Goal: Check status: Check status

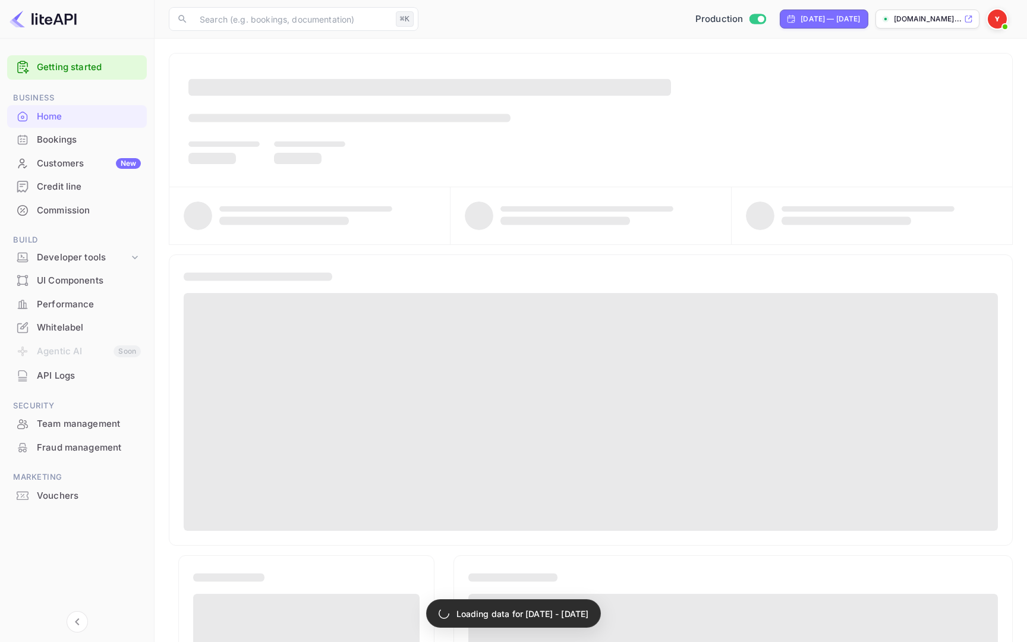
click at [70, 139] on div "Bookings" at bounding box center [89, 140] width 104 height 14
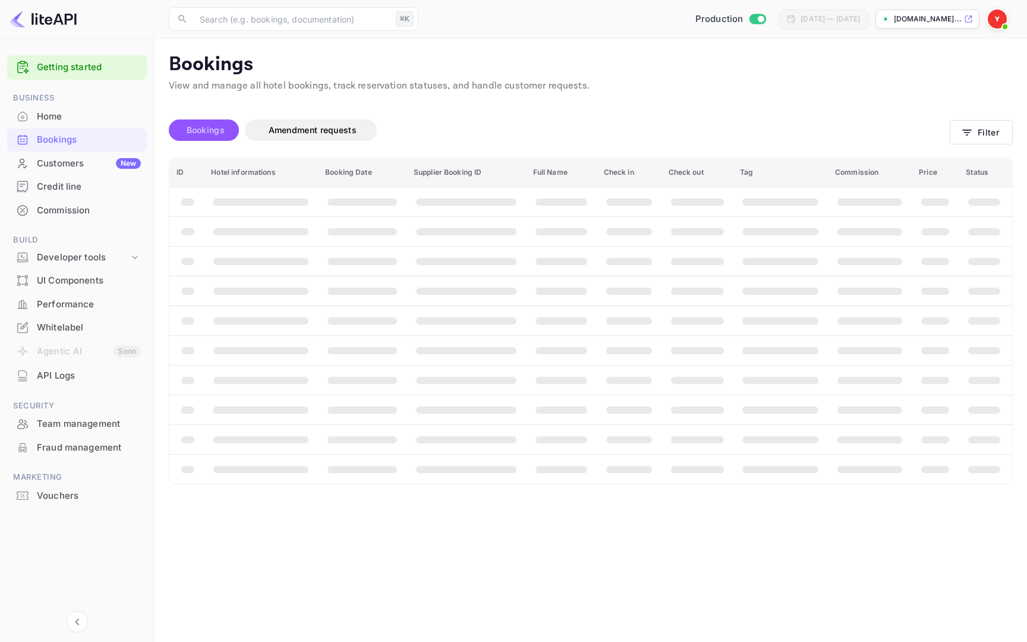
click at [215, 125] on span "Bookings" at bounding box center [206, 130] width 38 height 10
click at [999, 137] on button "Filter" at bounding box center [981, 132] width 63 height 24
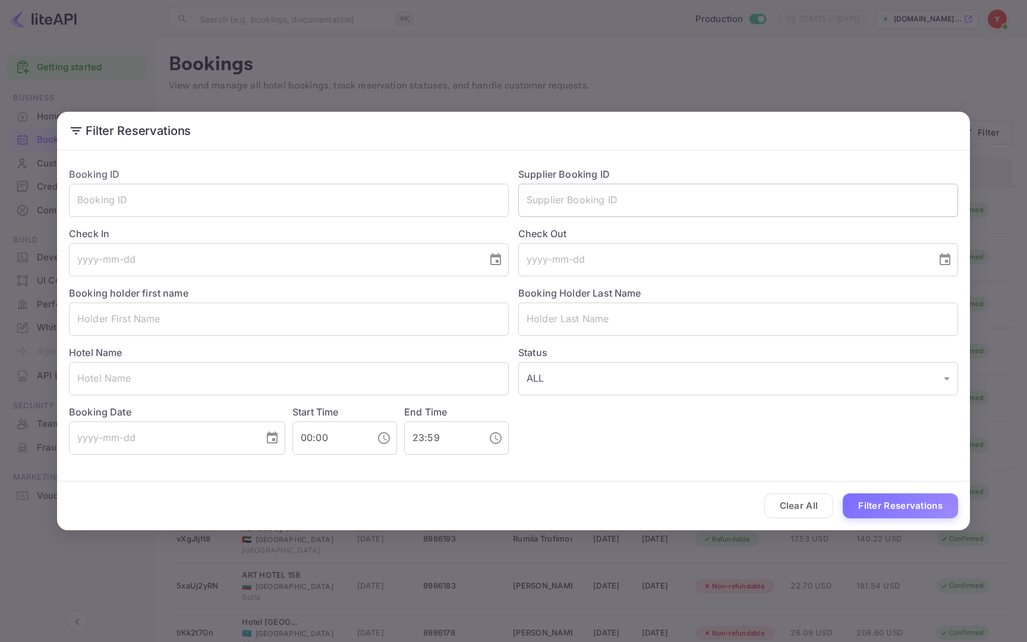
click at [574, 194] on input "text" at bounding box center [738, 200] width 440 height 33
paste input "Nuitee"
type input "Nuitee"
paste input "8507601"
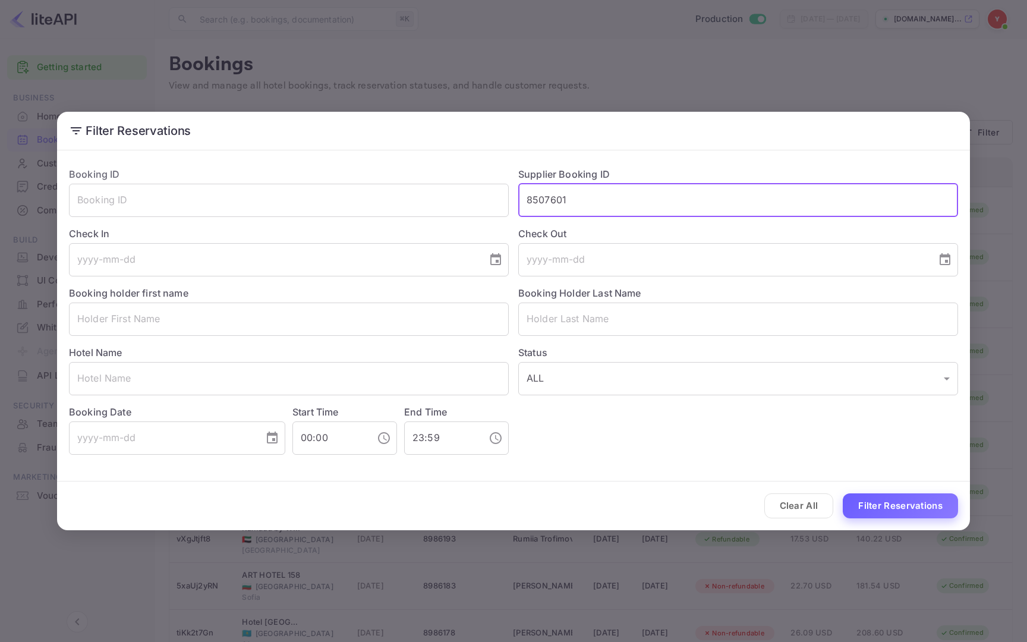
type input "8507601"
click at [883, 508] on button "Filter Reservations" at bounding box center [900, 506] width 115 height 26
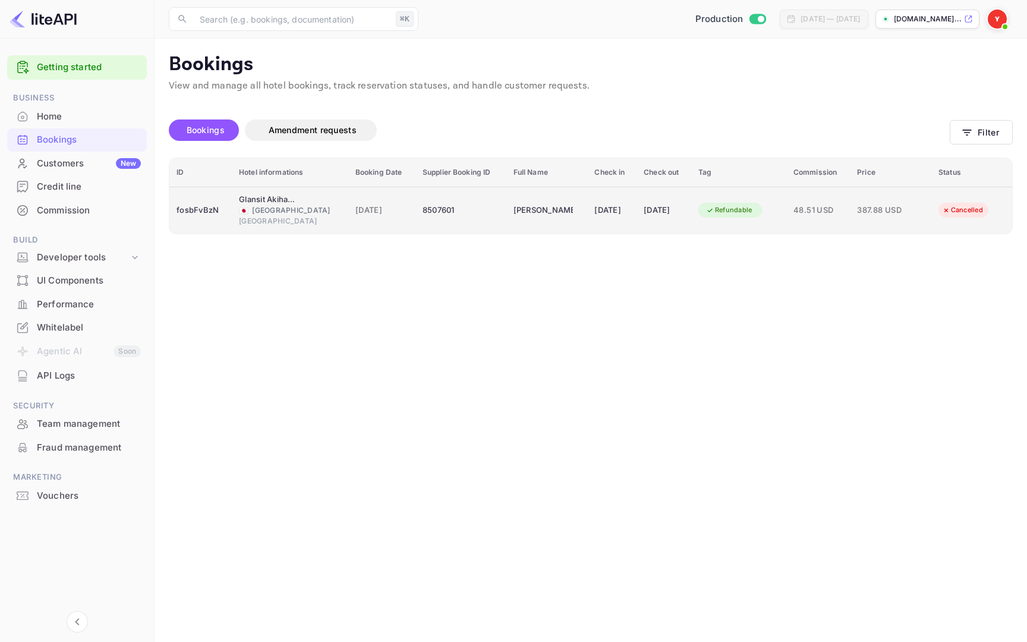
click at [833, 209] on span "48.51 USD" at bounding box center [818, 210] width 49 height 13
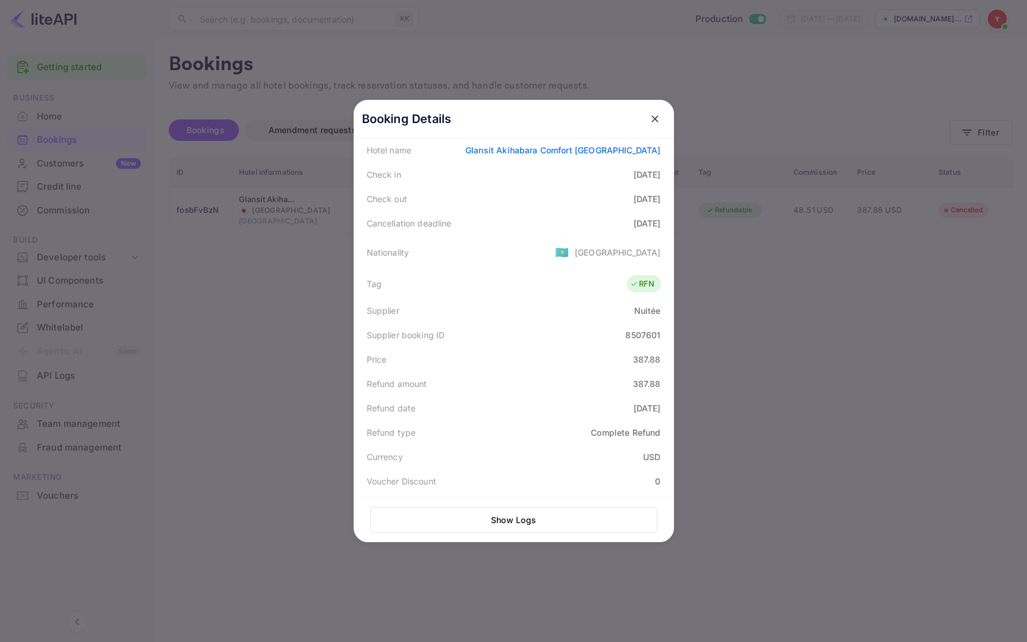
scroll to position [269, 0]
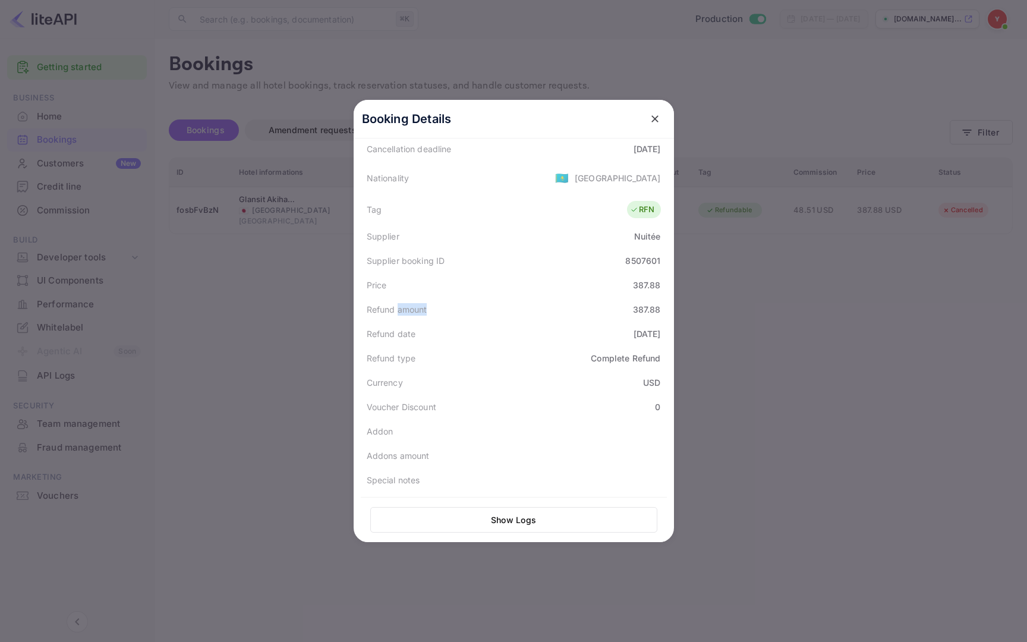
drag, startPoint x: 399, startPoint y: 307, endPoint x: 534, endPoint y: 314, distance: 135.1
click at [534, 313] on div "Refund amount 387.88" at bounding box center [514, 309] width 306 height 24
click at [788, 370] on div at bounding box center [513, 321] width 1027 height 642
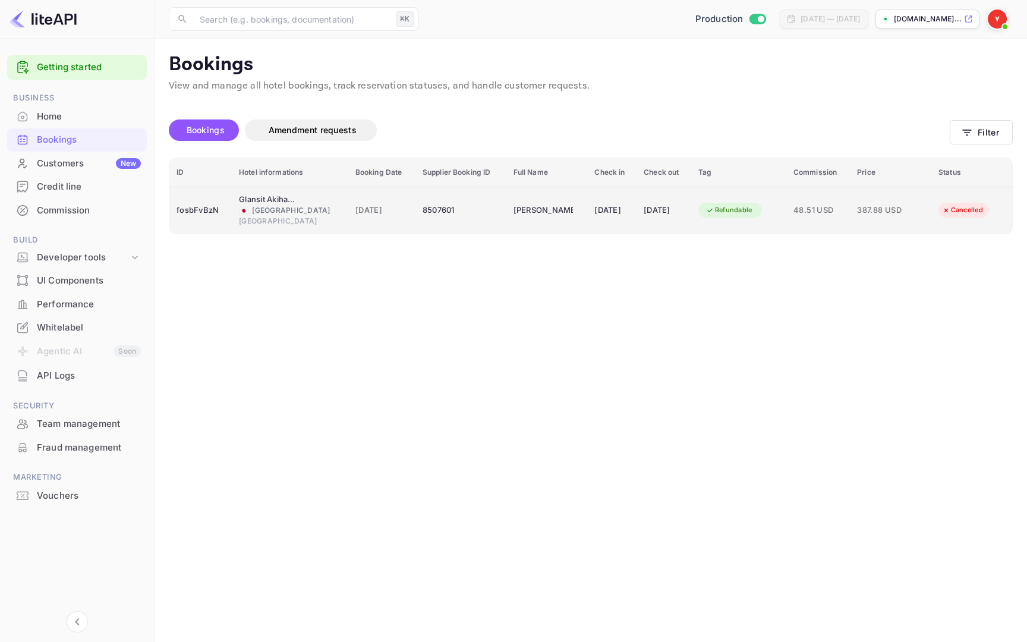
click at [594, 204] on div "[DATE]" at bounding box center [611, 210] width 35 height 19
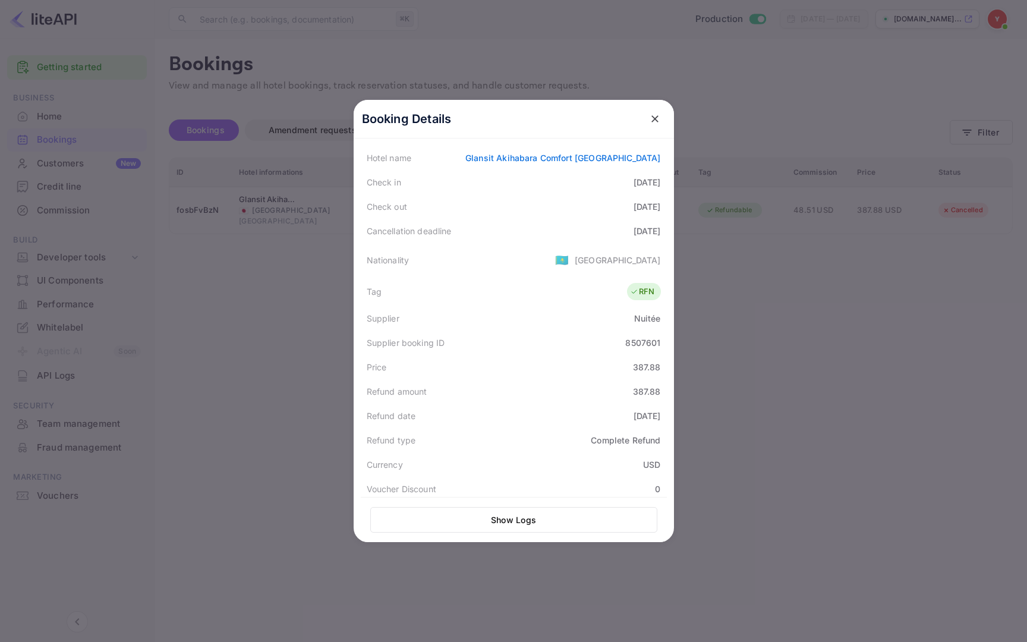
scroll to position [0, 0]
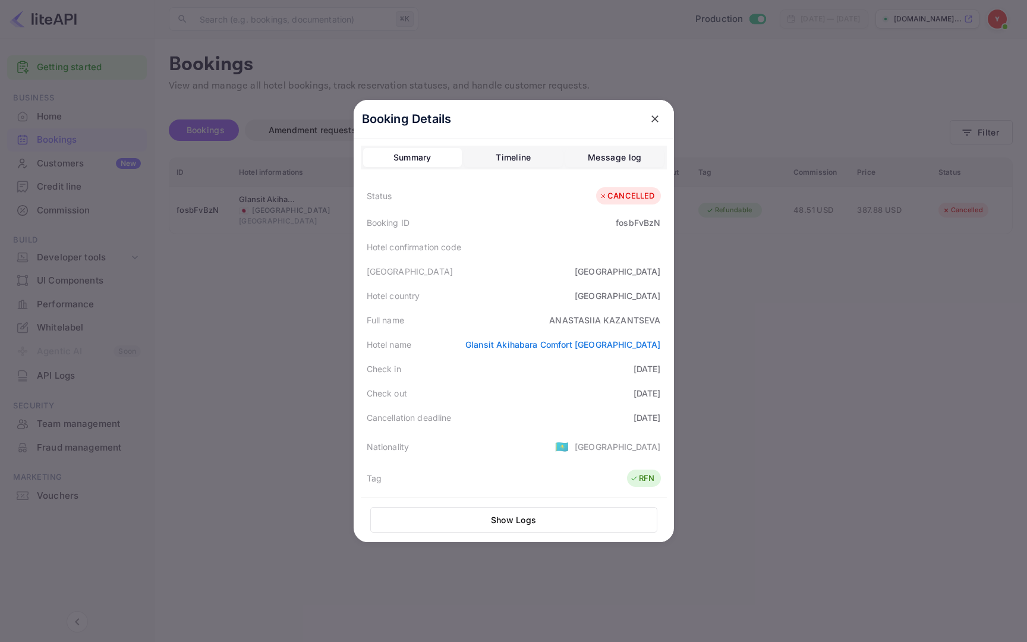
click at [810, 313] on div at bounding box center [513, 321] width 1027 height 642
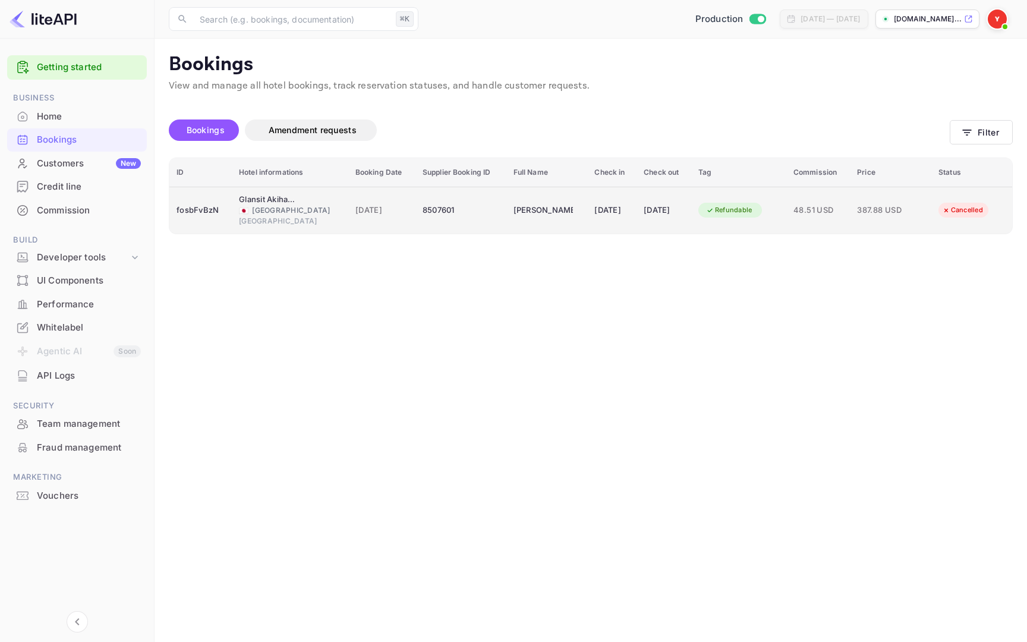
click at [931, 210] on td "387.88 USD" at bounding box center [890, 210] width 81 height 47
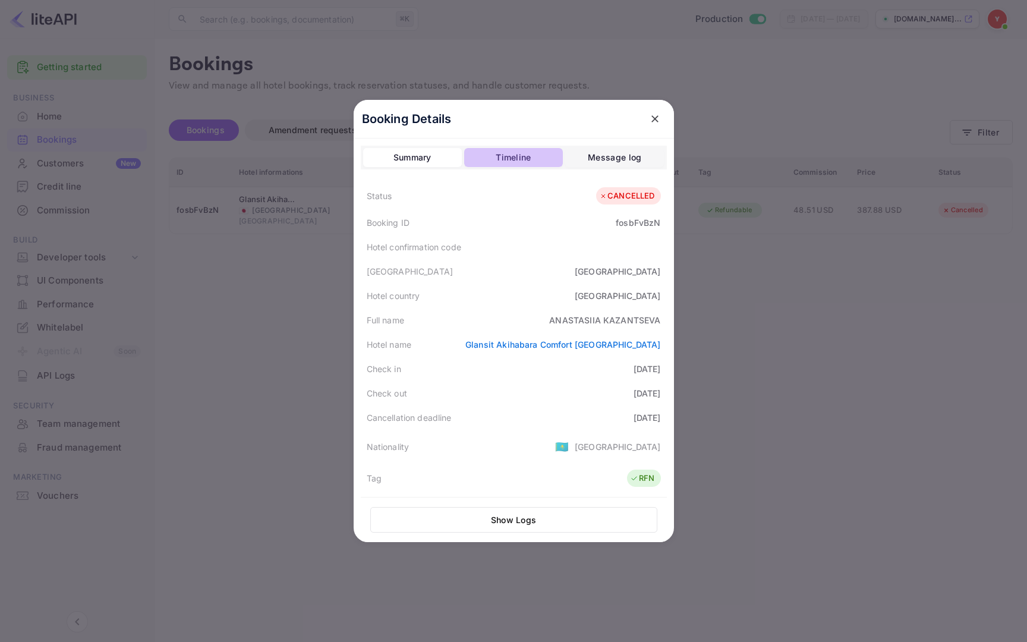
click at [535, 153] on button "Timeline" at bounding box center [513, 157] width 99 height 19
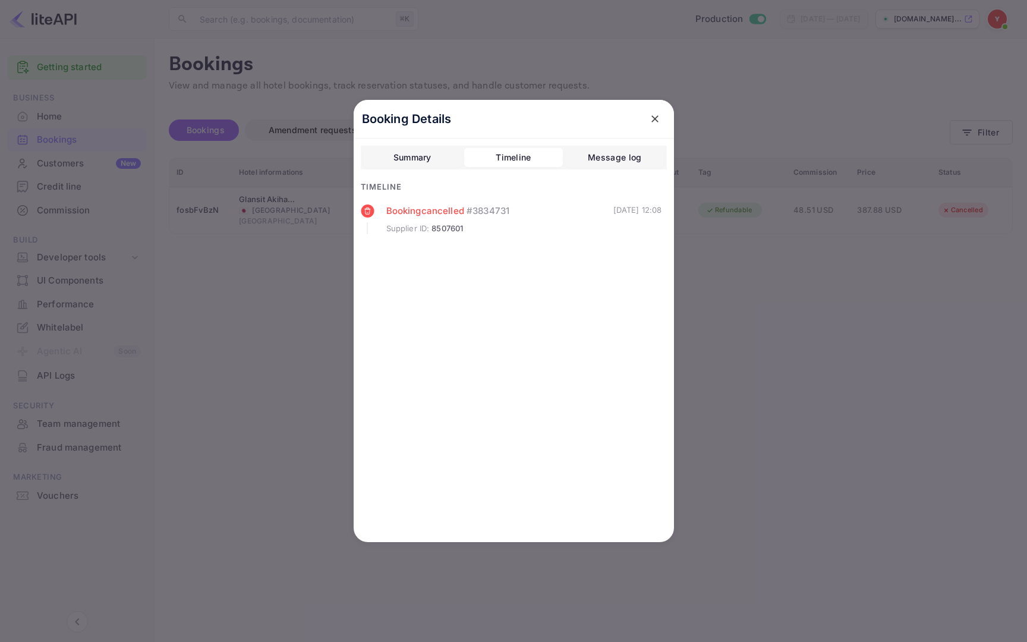
click at [479, 227] on div "Supplier ID : 8507601" at bounding box center [499, 229] width 227 height 12
click at [480, 208] on span "# 3834731" at bounding box center [488, 211] width 43 height 14
click at [599, 154] on div "Message log" at bounding box center [614, 157] width 53 height 14
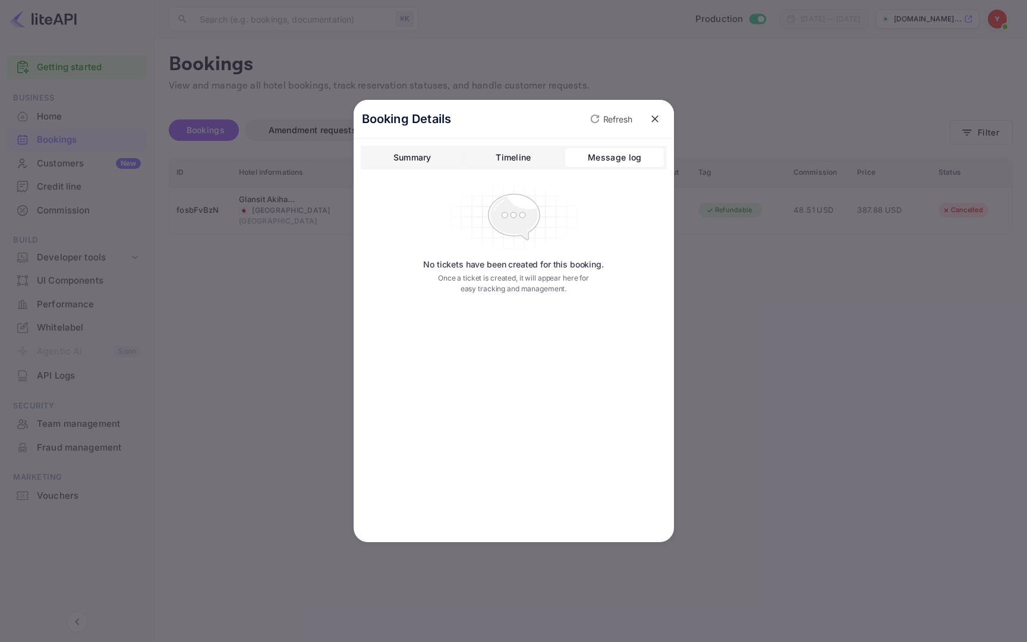
click at [409, 156] on div "Summary" at bounding box center [413, 157] width 38 height 14
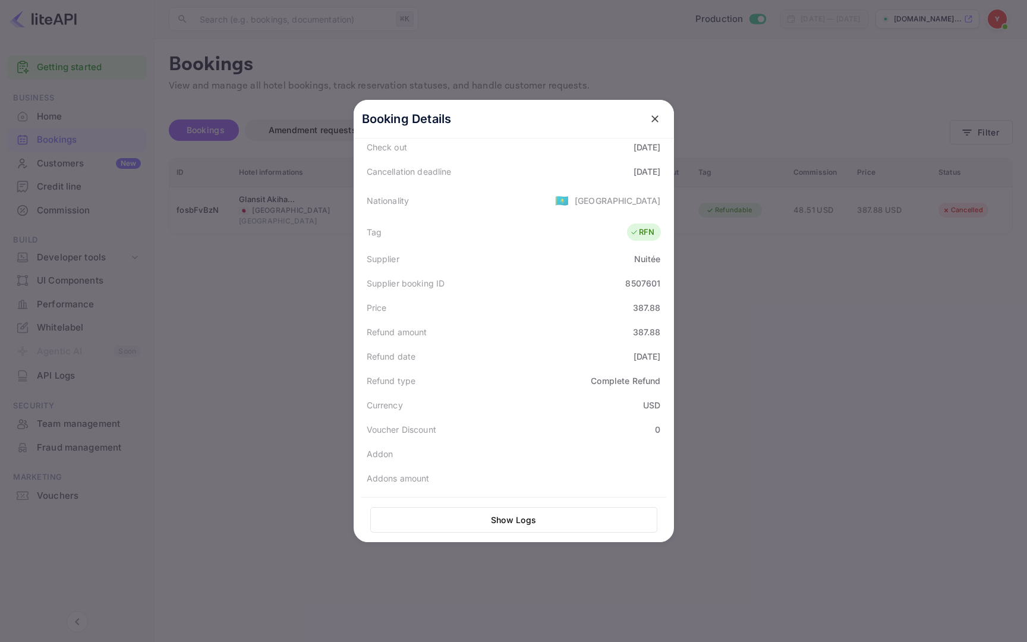
scroll to position [269, 0]
